Goal: Information Seeking & Learning: Learn about a topic

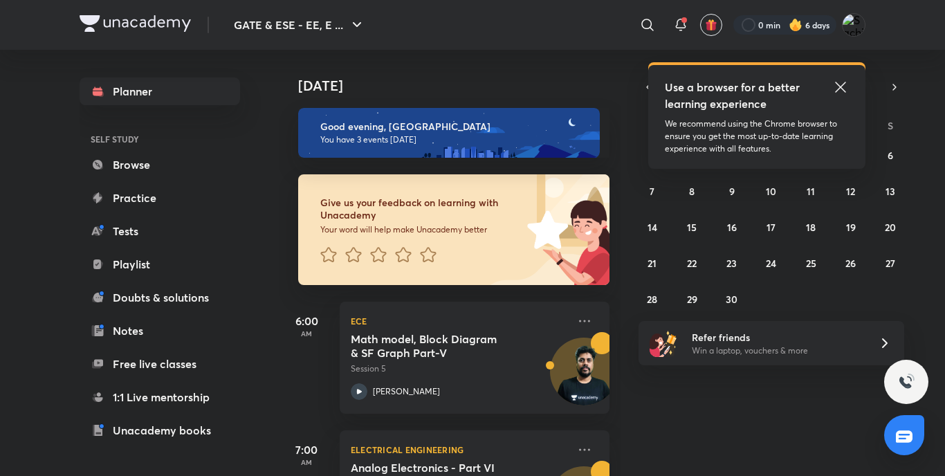
click at [842, 91] on icon at bounding box center [840, 87] width 17 height 17
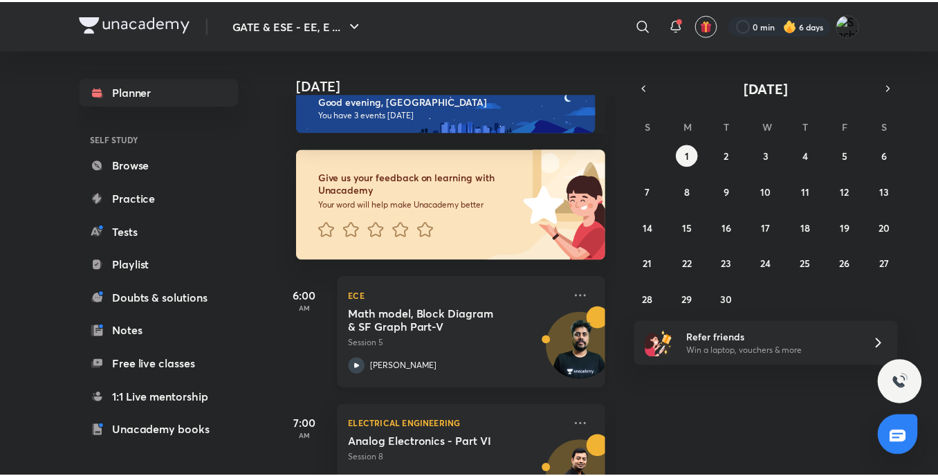
scroll to position [26, 0]
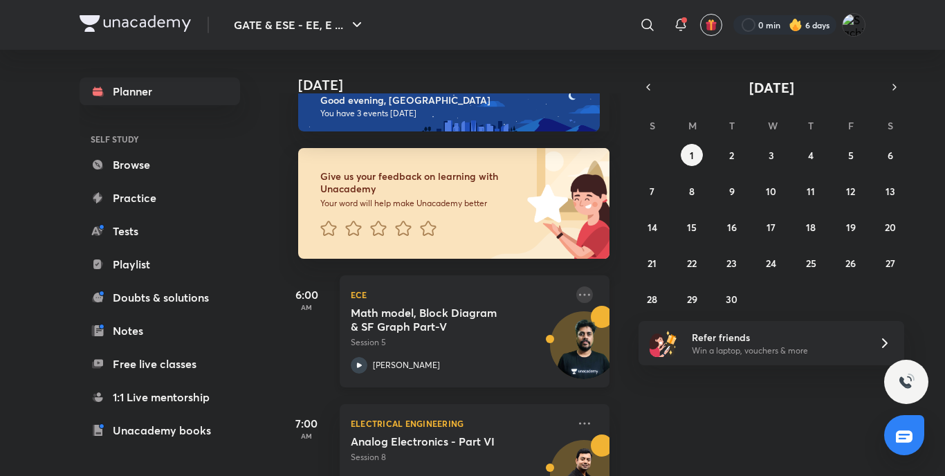
click at [576, 292] on icon at bounding box center [584, 294] width 17 height 17
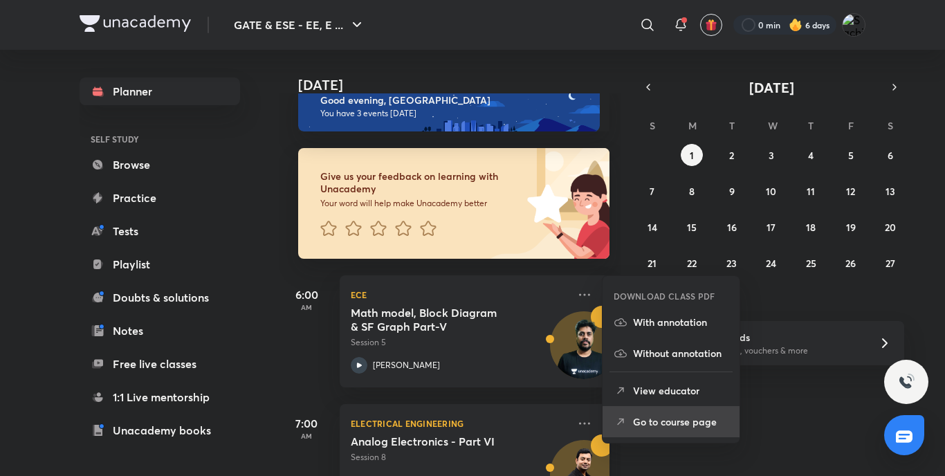
click at [659, 420] on p "Go to course page" at bounding box center [680, 421] width 95 height 15
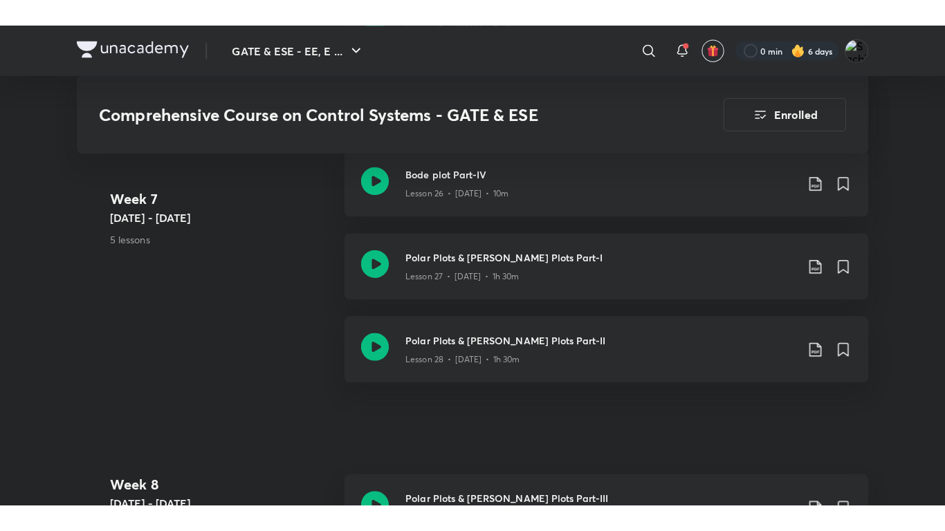
scroll to position [3498, 0]
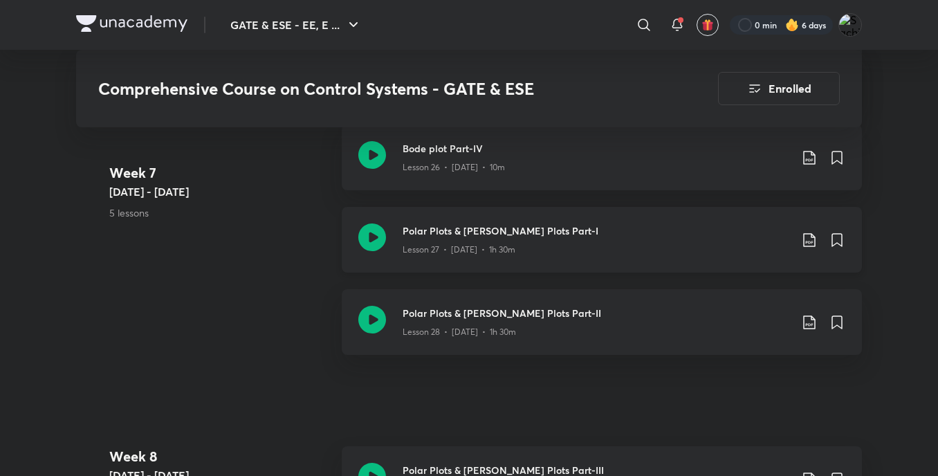
click at [365, 230] on icon at bounding box center [372, 237] width 28 height 28
